Goal: Task Accomplishment & Management: Manage account settings

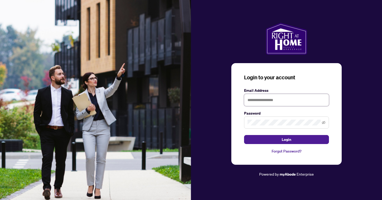
click at [274, 98] on input "text" at bounding box center [286, 100] width 85 height 12
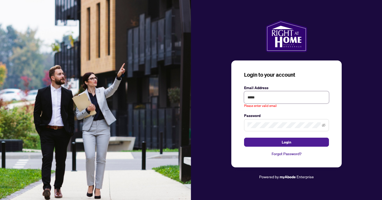
type input "**********"
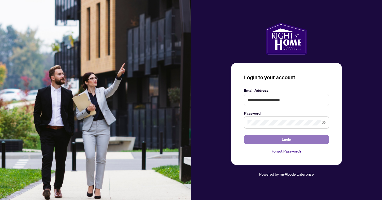
click at [279, 143] on button "Login" at bounding box center [286, 139] width 85 height 9
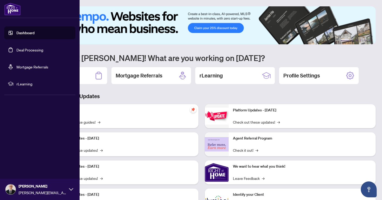
click at [21, 50] on link "Deal Processing" at bounding box center [29, 50] width 27 height 5
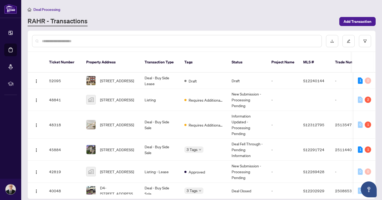
click at [144, 2] on main "Deal Processing [PERSON_NAME] - Transactions Add Transaction Ticket Number Prop…" at bounding box center [201, 100] width 361 height 200
click at [128, 79] on span "[STREET_ADDRESS]" at bounding box center [117, 81] width 34 height 6
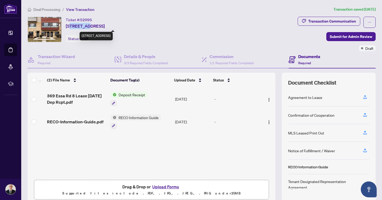
drag, startPoint x: 71, startPoint y: 25, endPoint x: 88, endPoint y: 23, distance: 17.1
click at [88, 23] on span "[STREET_ADDRESS]" at bounding box center [85, 26] width 39 height 6
copy span "369 Essa"
